Goal: Information Seeking & Learning: Learn about a topic

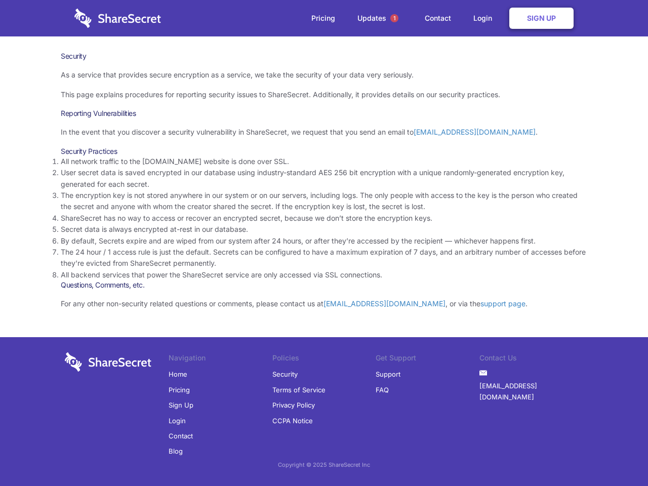
click at [324, 243] on li "By default, Secrets expire and are wiped from our system after 24 hours, or aft…" at bounding box center [324, 241] width 527 height 11
click at [395, 18] on span "1" at bounding box center [394, 18] width 8 height 8
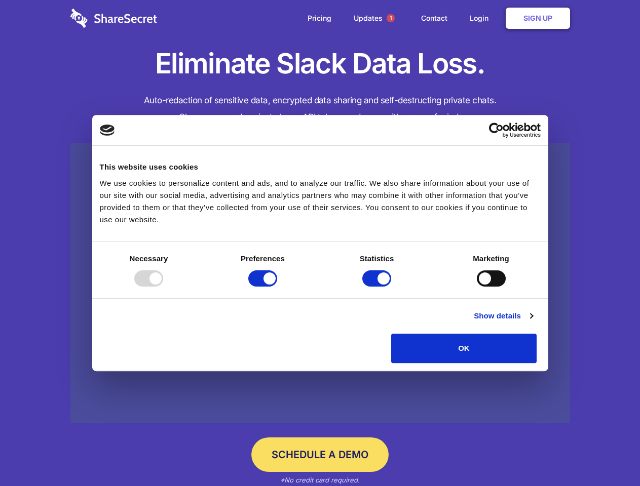
click at [163, 287] on div at bounding box center [148, 278] width 29 height 16
